Goal: Task Accomplishment & Management: Use online tool/utility

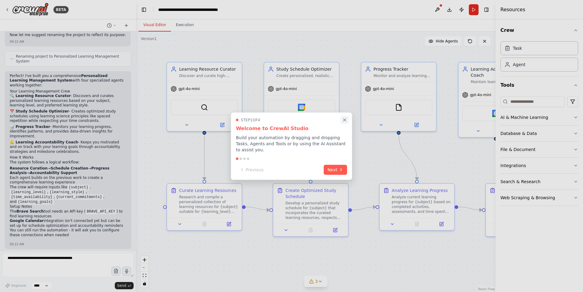
click at [345, 121] on icon "Close walkthrough" at bounding box center [344, 120] width 3 height 3
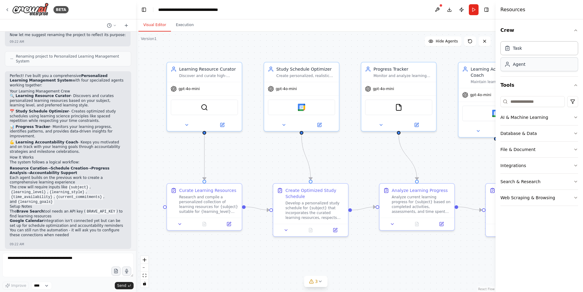
click at [510, 63] on div "Agent" at bounding box center [514, 64] width 21 height 6
click at [514, 118] on div "AI & Machine Learning" at bounding box center [524, 117] width 48 height 6
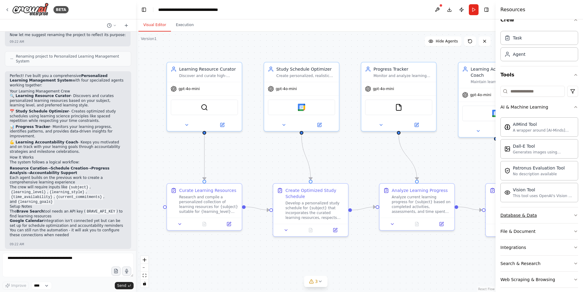
scroll to position [16, 0]
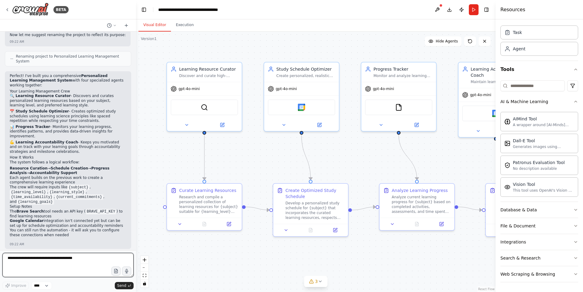
click at [50, 257] on textarea at bounding box center [67, 265] width 131 height 24
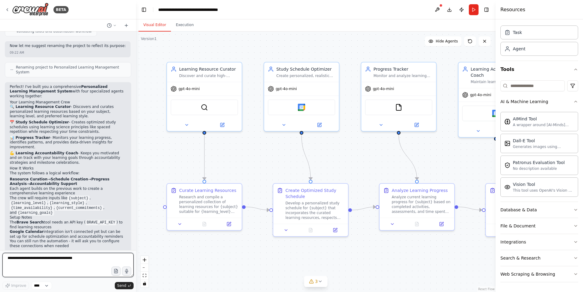
scroll to position [451, 0]
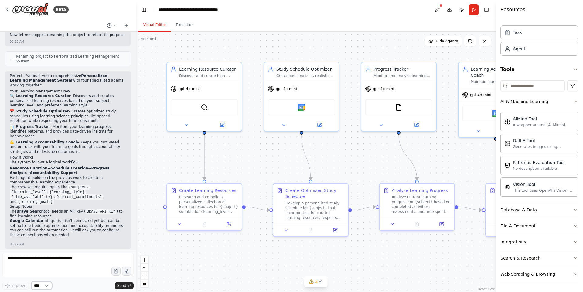
click at [47, 286] on select "****" at bounding box center [41, 286] width 21 height 8
click at [69, 264] on textarea at bounding box center [67, 265] width 131 height 24
click at [473, 12] on button "Run" at bounding box center [474, 9] width 10 height 11
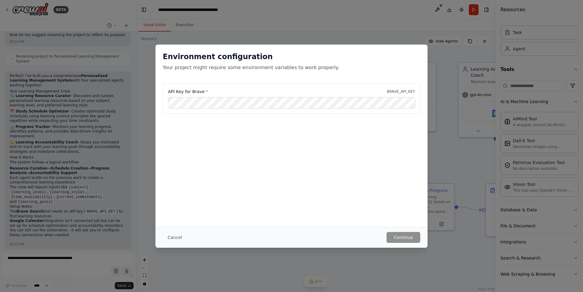
click at [327, 24] on div "Environment configuration Your project might require some environment variables…" at bounding box center [291, 146] width 583 height 292
click at [172, 235] on button "Cancel" at bounding box center [175, 237] width 24 height 11
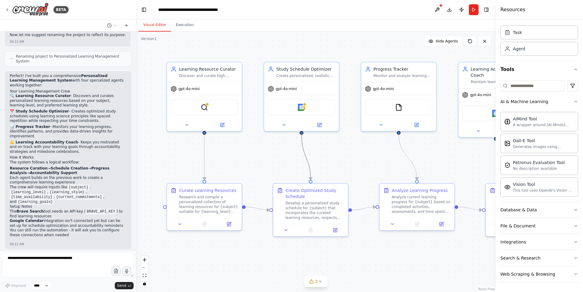
drag, startPoint x: 304, startPoint y: 161, endPoint x: 290, endPoint y: 161, distance: 14.0
click at [290, 161] on div ".deletable-edge-delete-btn { width: 20px; height: 20px; border: 0px solid #ffff…" at bounding box center [315, 162] width 359 height 261
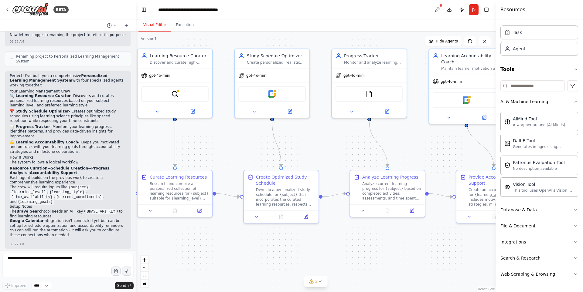
drag, startPoint x: 379, startPoint y: 157, endPoint x: 356, endPoint y: 143, distance: 26.6
click at [356, 143] on div ".deletable-edge-delete-btn { width: 20px; height: 20px; border: 0px solid #ffff…" at bounding box center [315, 162] width 359 height 261
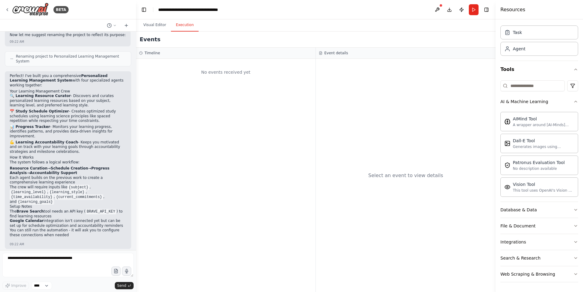
click at [181, 31] on button "Execution" at bounding box center [185, 25] width 28 height 13
click at [157, 24] on button "Visual Editor" at bounding box center [154, 25] width 32 height 13
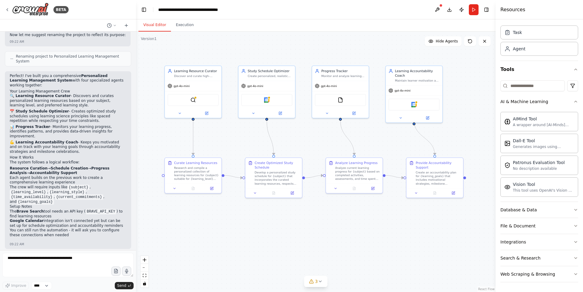
drag, startPoint x: 326, startPoint y: 130, endPoint x: 314, endPoint y: 126, distance: 12.5
click at [314, 126] on div ".deletable-edge-delete-btn { width: 20px; height: 20px; border: 0px solid #ffff…" at bounding box center [315, 162] width 359 height 261
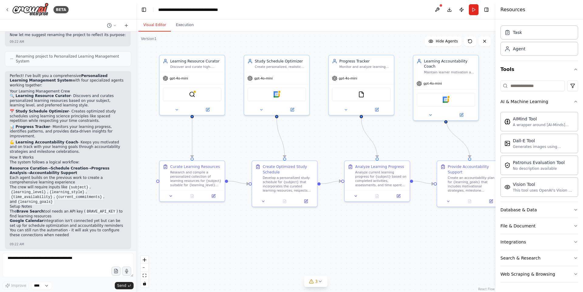
drag, startPoint x: 305, startPoint y: 124, endPoint x: 322, endPoint y: 122, distance: 17.1
click at [322, 122] on div ".deletable-edge-delete-btn { width: 20px; height: 20px; border: 0px solid #ffff…" at bounding box center [315, 162] width 359 height 261
drag, startPoint x: 284, startPoint y: 165, endPoint x: 277, endPoint y: 159, distance: 9.1
click at [277, 159] on div "Create Optimized Study Schedule" at bounding box center [274, 158] width 51 height 11
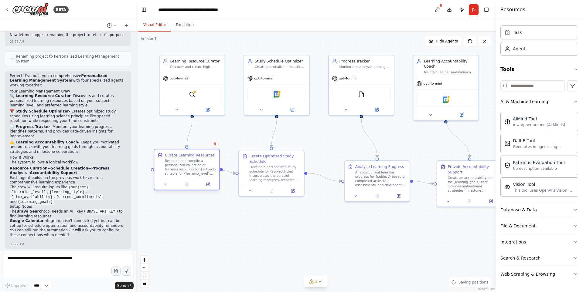
drag, startPoint x: 210, startPoint y: 163, endPoint x: 202, endPoint y: 154, distance: 12.3
click at [202, 154] on div "Curate Learning Resources" at bounding box center [190, 155] width 50 height 5
drag, startPoint x: 351, startPoint y: 168, endPoint x: 342, endPoint y: 167, distance: 9.4
click at [342, 167] on div "Analyze Learning Progress Analyze current learning progress for {subject} based…" at bounding box center [359, 174] width 51 height 23
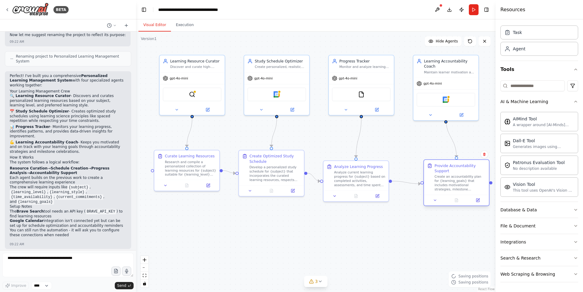
drag, startPoint x: 446, startPoint y: 168, endPoint x: 438, endPoint y: 171, distance: 8.1
click at [438, 171] on div "Provide Accountability Support" at bounding box center [459, 168] width 51 height 11
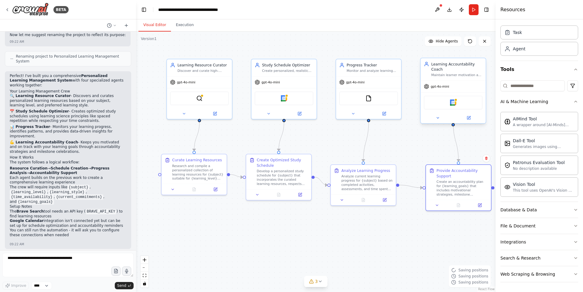
drag, startPoint x: 418, startPoint y: 138, endPoint x: 444, endPoint y: 85, distance: 59.7
click at [426, 141] on div ".deletable-edge-delete-btn { width: 20px; height: 20px; border: 0px solid #ffff…" at bounding box center [315, 162] width 359 height 261
click at [475, 9] on button "Run" at bounding box center [474, 9] width 10 height 11
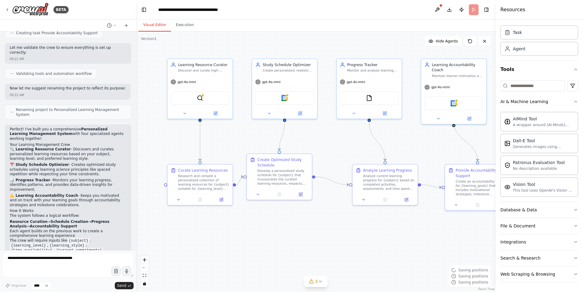
scroll to position [330, 0]
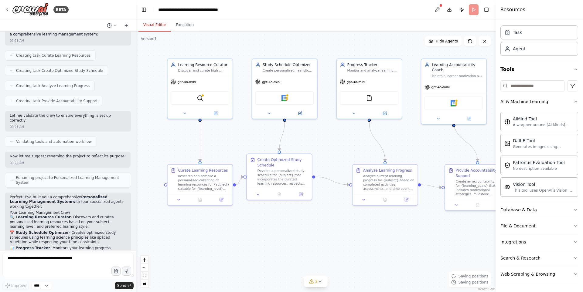
click at [4, 9] on div "BETA" at bounding box center [68, 9] width 136 height 19
click at [8, 8] on icon at bounding box center [7, 9] width 5 height 5
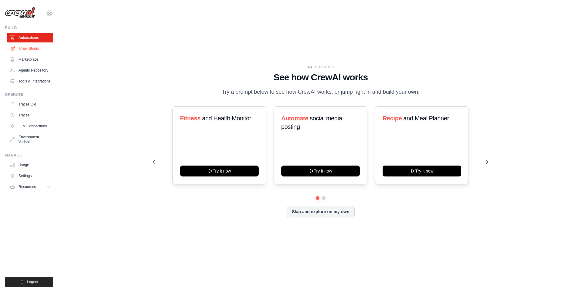
click at [22, 48] on link "Crew Studio" at bounding box center [31, 49] width 46 height 10
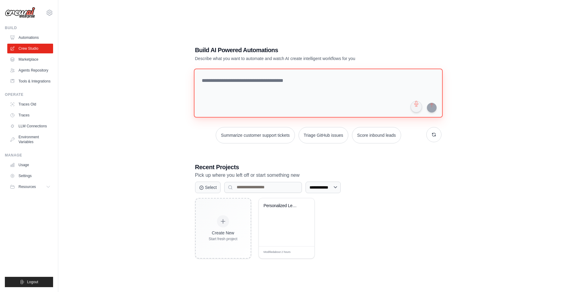
click at [282, 85] on textarea at bounding box center [318, 93] width 249 height 49
click at [35, 38] on link "Automations" at bounding box center [31, 38] width 46 height 10
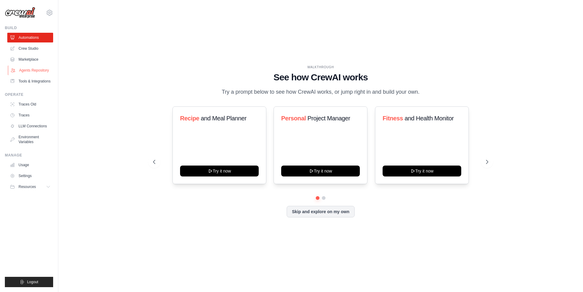
click at [29, 70] on link "Agents Repository" at bounding box center [31, 71] width 46 height 10
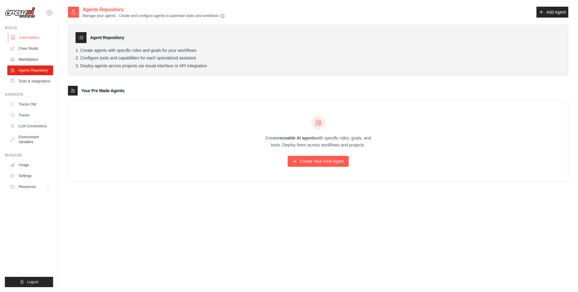
click at [30, 40] on link "Automations" at bounding box center [31, 38] width 46 height 10
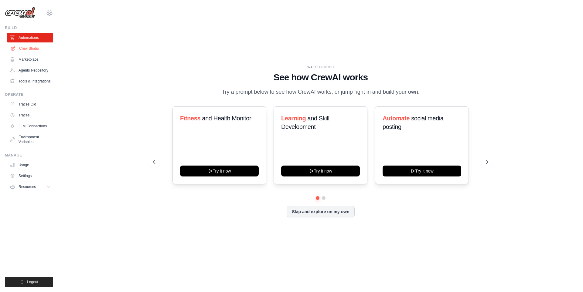
click at [25, 46] on link "Crew Studio" at bounding box center [31, 49] width 46 height 10
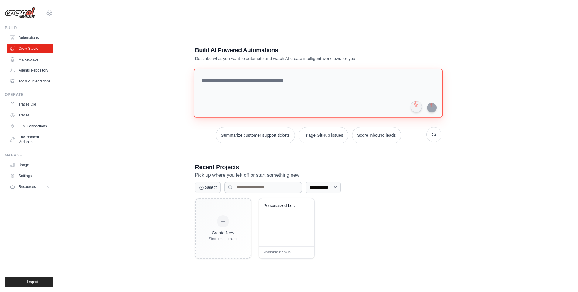
click at [259, 90] on textarea at bounding box center [318, 93] width 249 height 49
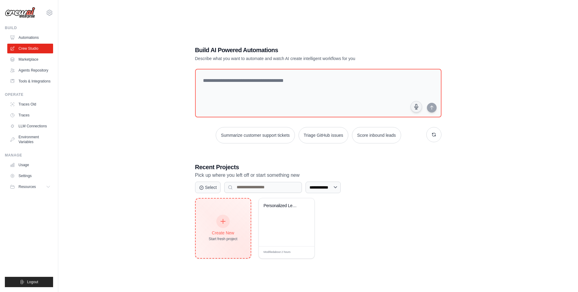
click at [230, 209] on div "Create New Start fresh project" at bounding box center [223, 228] width 55 height 59
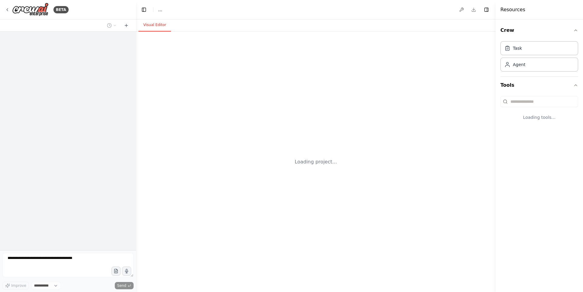
select select "****"
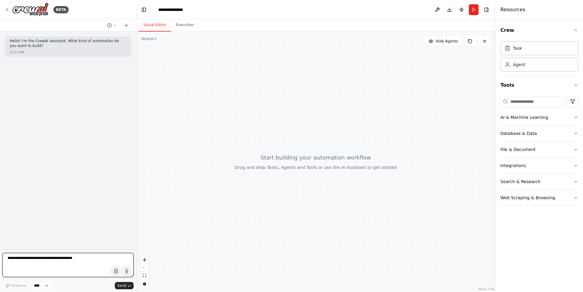
click at [66, 261] on textarea at bounding box center [67, 265] width 131 height 24
type textarea "**********"
click at [83, 256] on textarea "**********" at bounding box center [67, 265] width 131 height 24
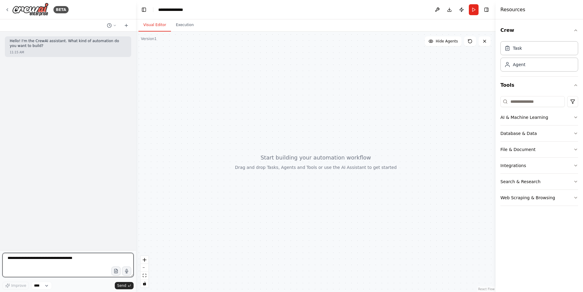
paste textarea "**********"
type textarea "**********"
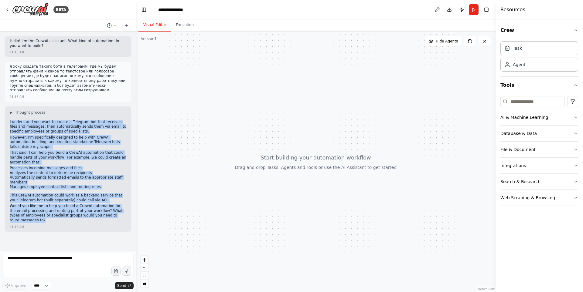
drag, startPoint x: 109, startPoint y: 203, endPoint x: 8, endPoint y: 118, distance: 131.5
click at [8, 118] on div "▶ Thought process I understand you want to create a Telegram bot that receives …" at bounding box center [68, 169] width 126 height 125
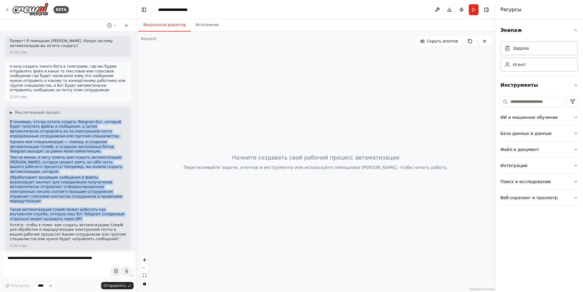
click at [86, 155] on font "Тем не менее, я могу помочь вам создать автоматизацию [PERSON_NAME], которая см…" at bounding box center [66, 164] width 113 height 19
click at [67, 131] on p "Я понимаю, что вы хотите создать Telegram-бот, который будет получать файлы и с…" at bounding box center [68, 129] width 117 height 19
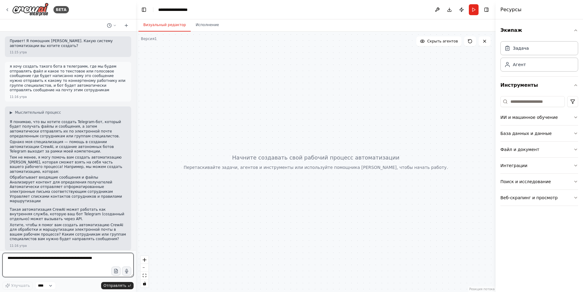
click at [43, 261] on textarea at bounding box center [67, 265] width 131 height 24
drag, startPoint x: 43, startPoint y: 261, endPoint x: 20, endPoint y: 261, distance: 23.4
click at [20, 261] on textarea at bounding box center [67, 265] width 131 height 24
click at [530, 115] on font "ИИ и машинное обучение" at bounding box center [528, 117] width 57 height 5
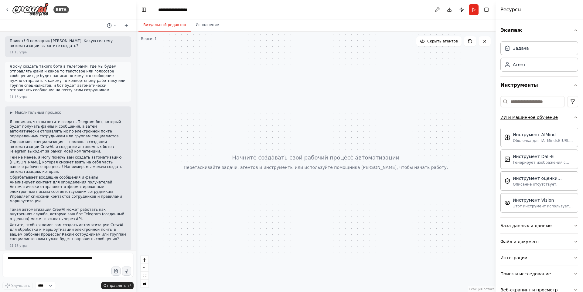
click at [566, 116] on button "ИИ и машинное обучение" at bounding box center [539, 118] width 78 height 16
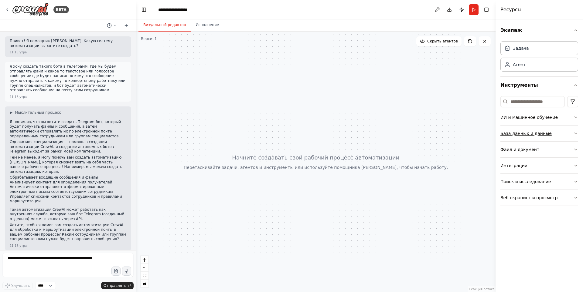
click at [570, 128] on button "База данных и данные" at bounding box center [539, 134] width 78 height 16
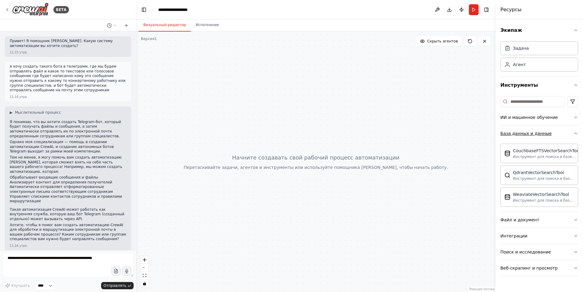
click at [572, 135] on button "База данных и данные" at bounding box center [539, 134] width 78 height 16
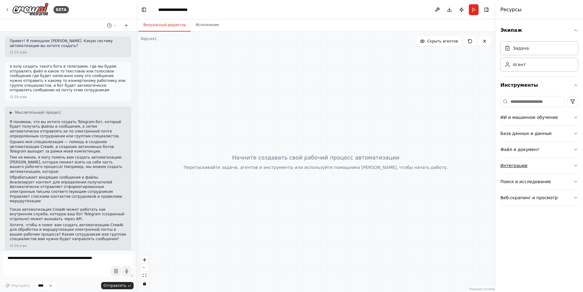
click at [560, 169] on button "Интеграции" at bounding box center [539, 166] width 78 height 16
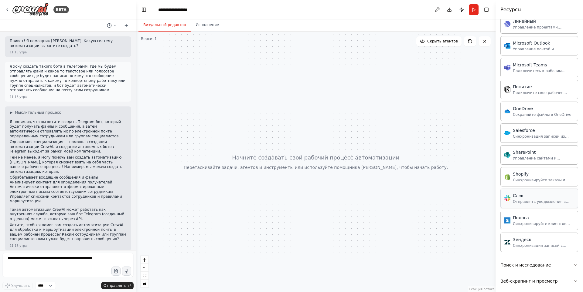
scroll to position [409, 0]
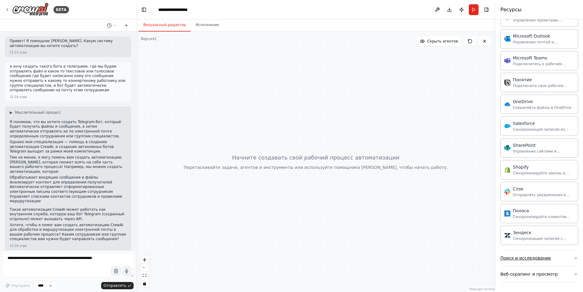
click at [562, 261] on button "Поиск и исследование" at bounding box center [539, 258] width 78 height 16
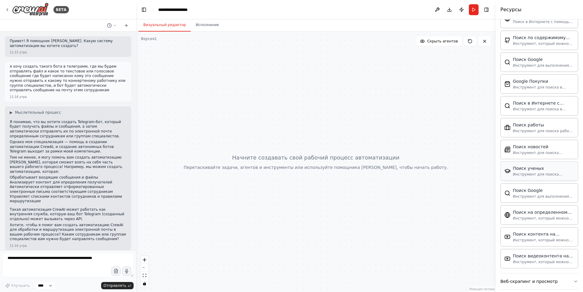
scroll to position [720, 0]
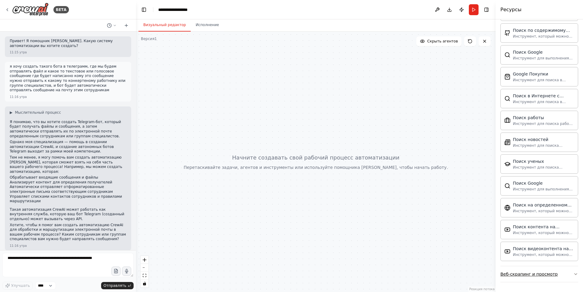
click at [564, 273] on button "Веб-скрапинг и просмотр" at bounding box center [539, 274] width 78 height 16
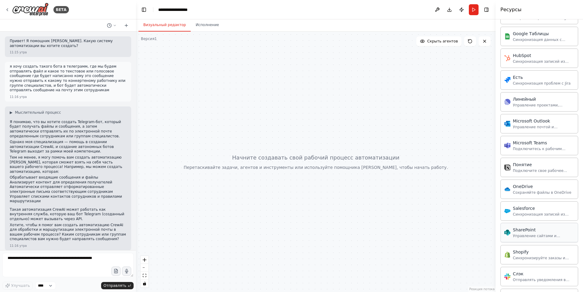
scroll to position [112, 0]
